Goal: Register for event/course

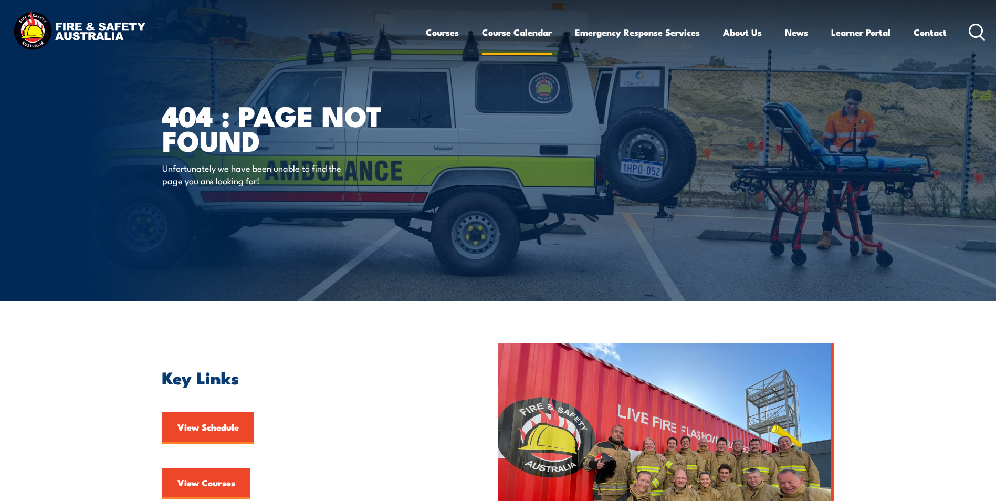
click at [510, 31] on link "Course Calendar" at bounding box center [517, 32] width 70 height 28
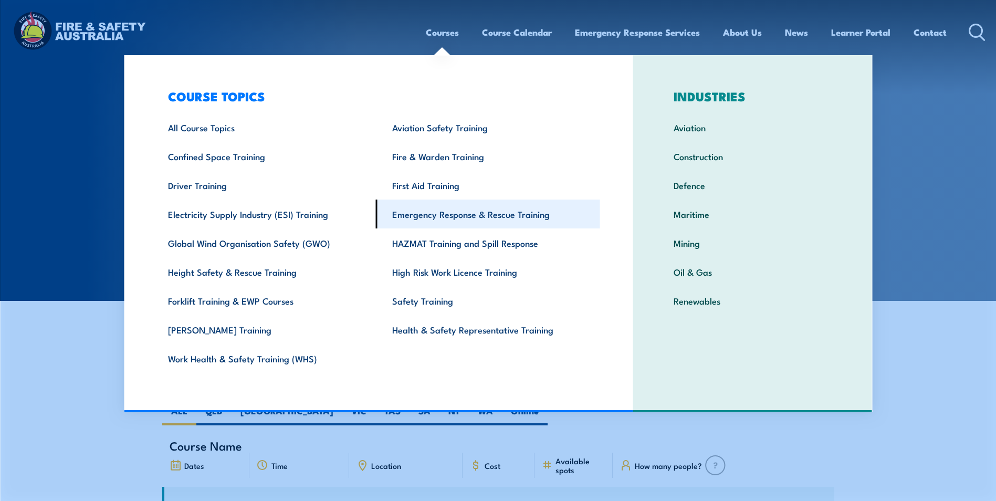
click at [455, 215] on link "Emergency Response & Rescue Training" at bounding box center [488, 214] width 224 height 29
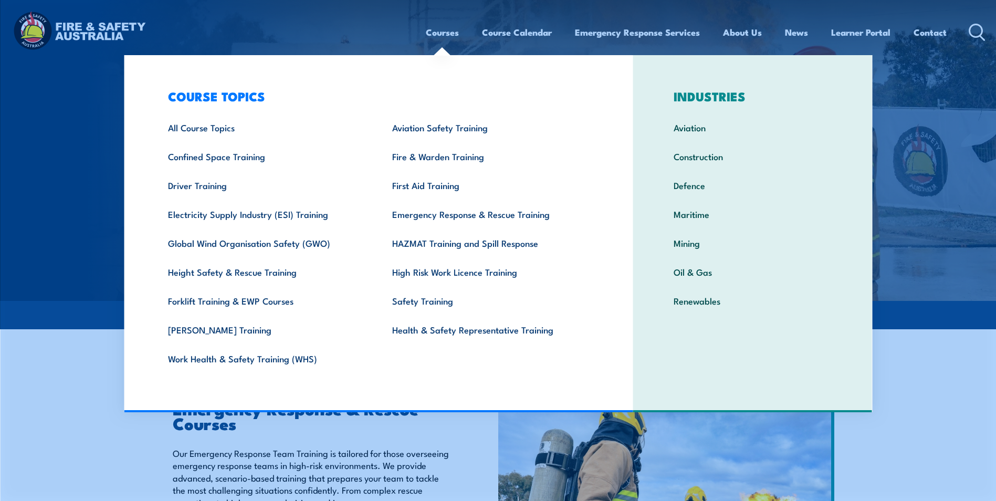
click at [442, 33] on link "Courses" at bounding box center [442, 32] width 33 height 28
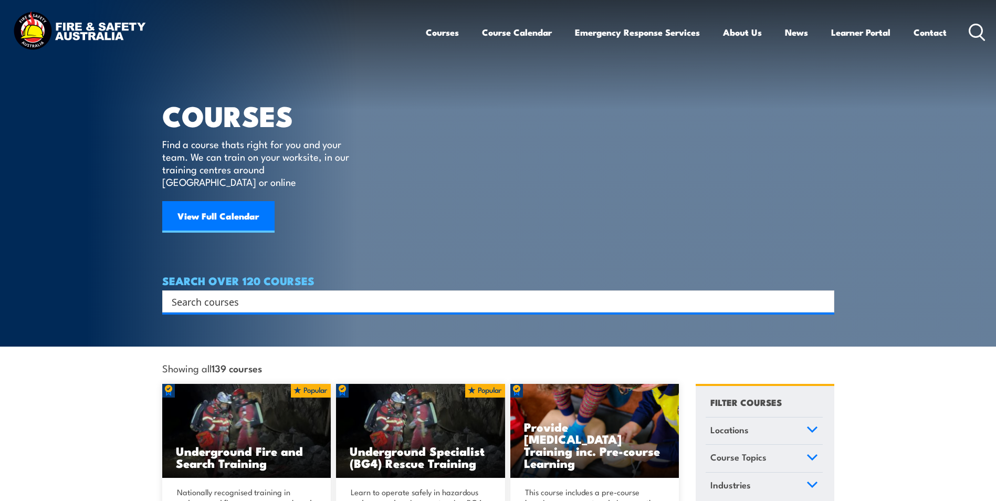
click at [190, 294] on input "Search input" at bounding box center [492, 302] width 640 height 16
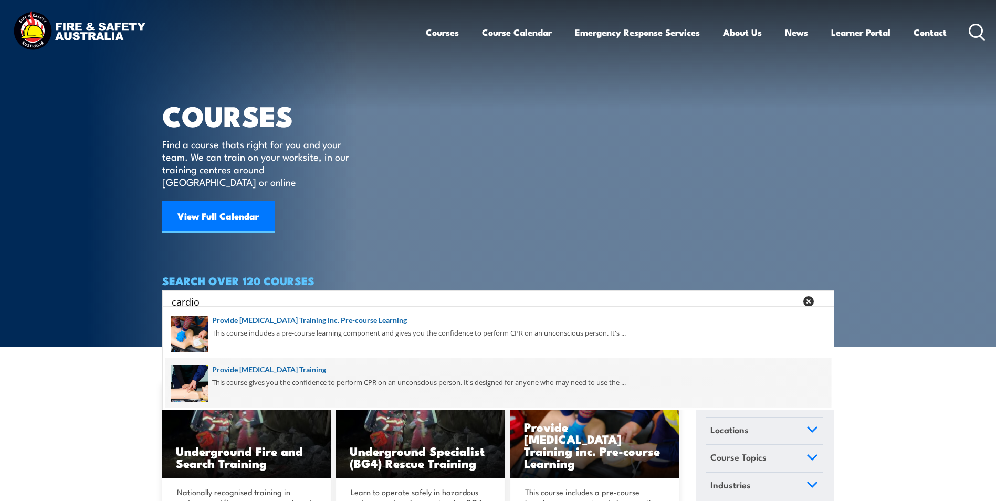
type input "cardio"
click at [266, 370] on span at bounding box center [498, 382] width 666 height 49
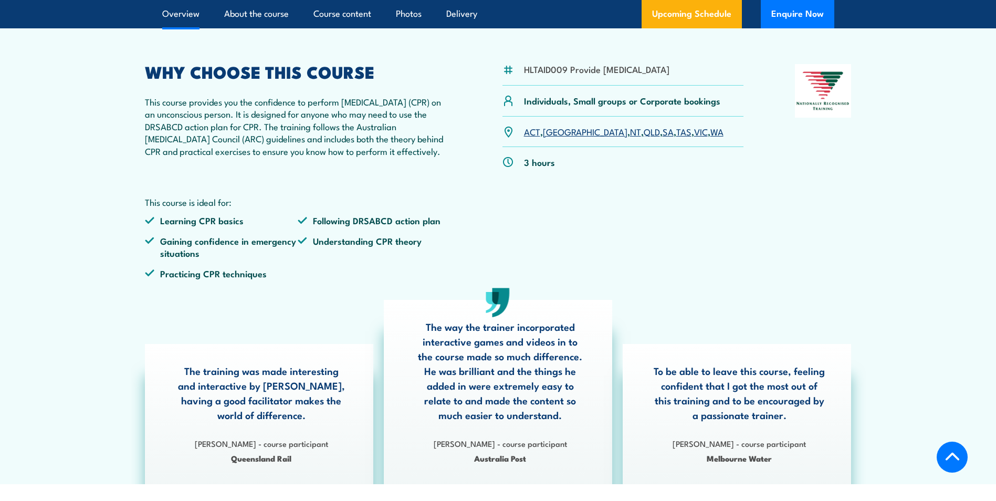
scroll to position [315, 0]
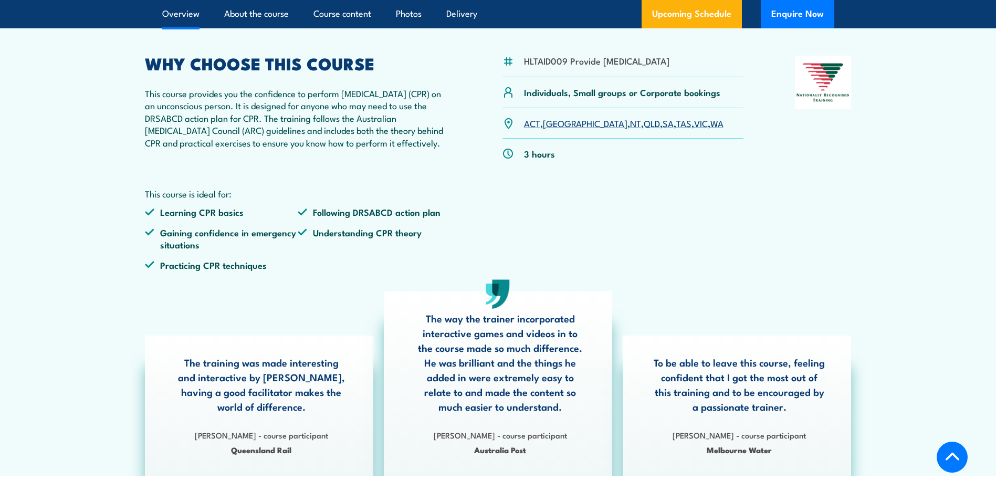
click at [644, 129] on link "QLD" at bounding box center [652, 123] width 16 height 13
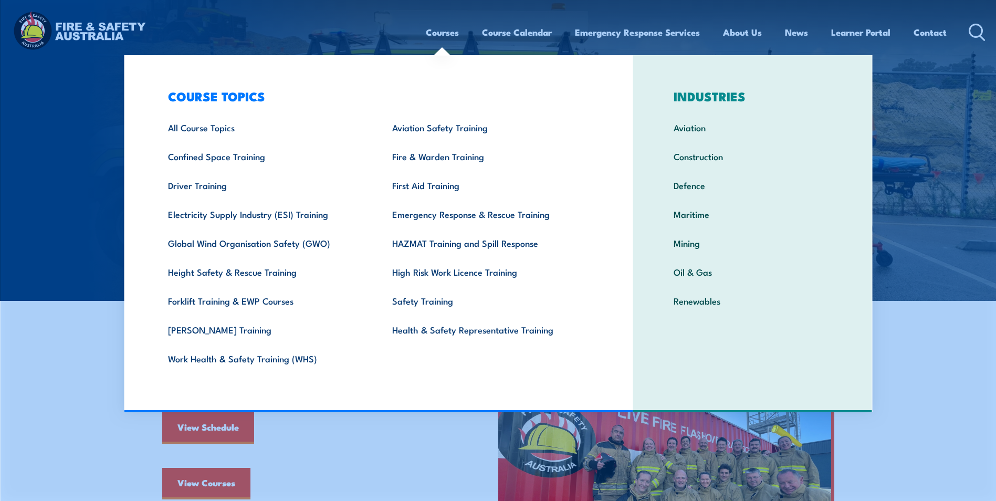
click at [443, 30] on link "Courses" at bounding box center [442, 32] width 33 height 28
